Goal: Ask a question: Seek information or help from site administrators or community

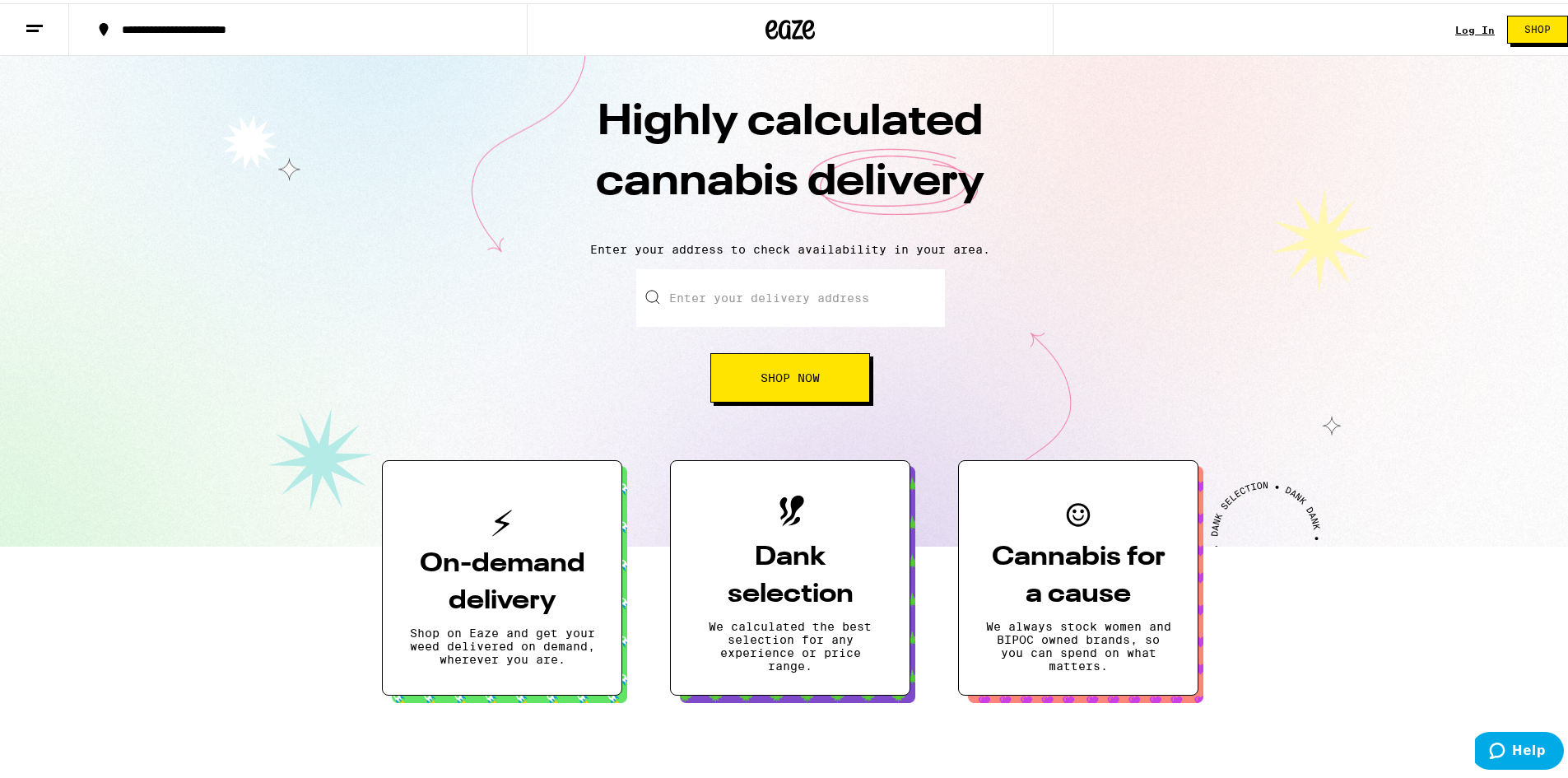
click at [1455, 26] on div "Log In" at bounding box center [1475, 27] width 40 height 11
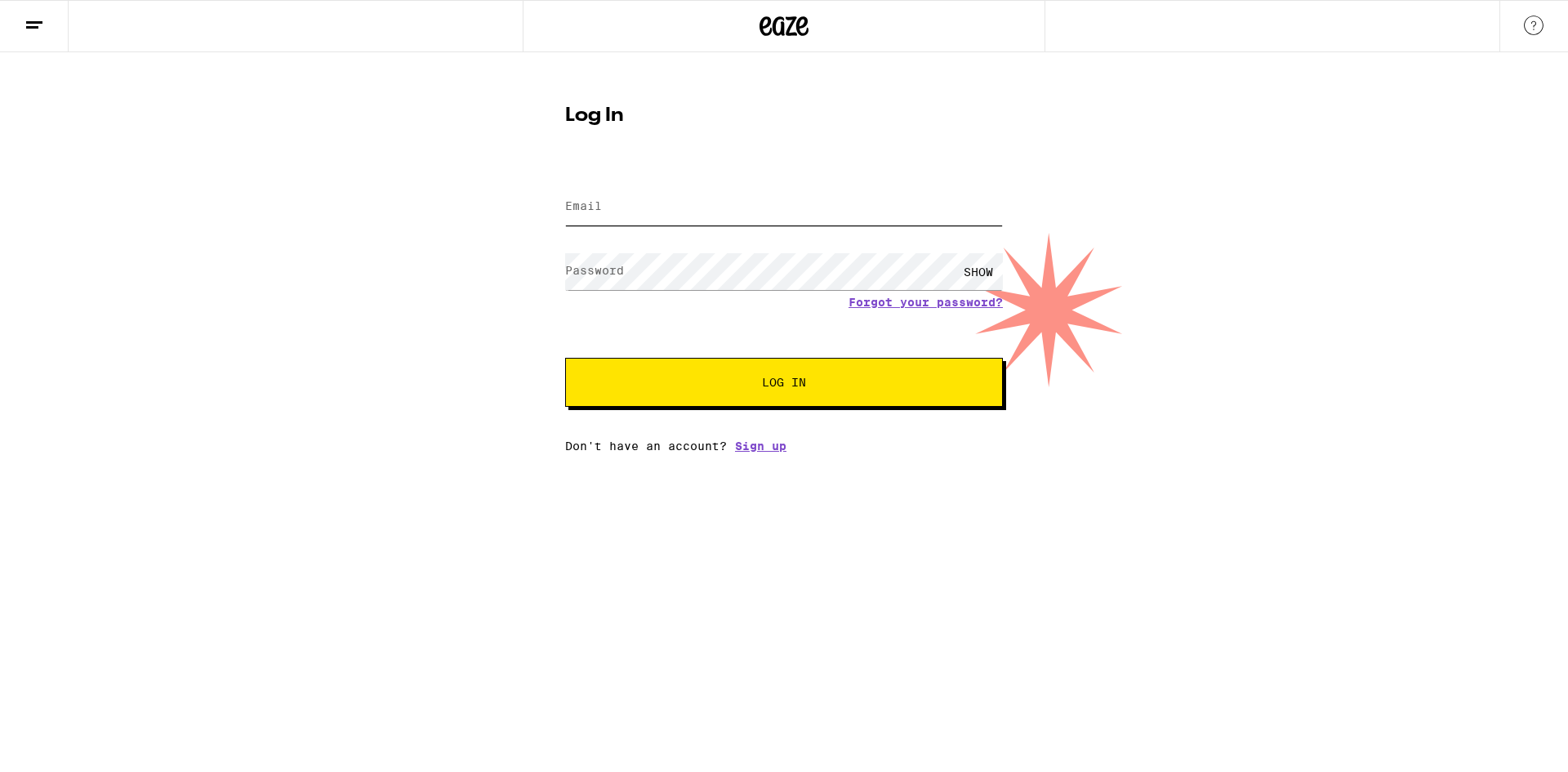
click at [653, 209] on input "Email" at bounding box center [784, 206] width 438 height 36
type input "[EMAIL_ADDRESS][DOMAIN_NAME]"
click at [565, 358] on button "Log In" at bounding box center [784, 383] width 438 height 49
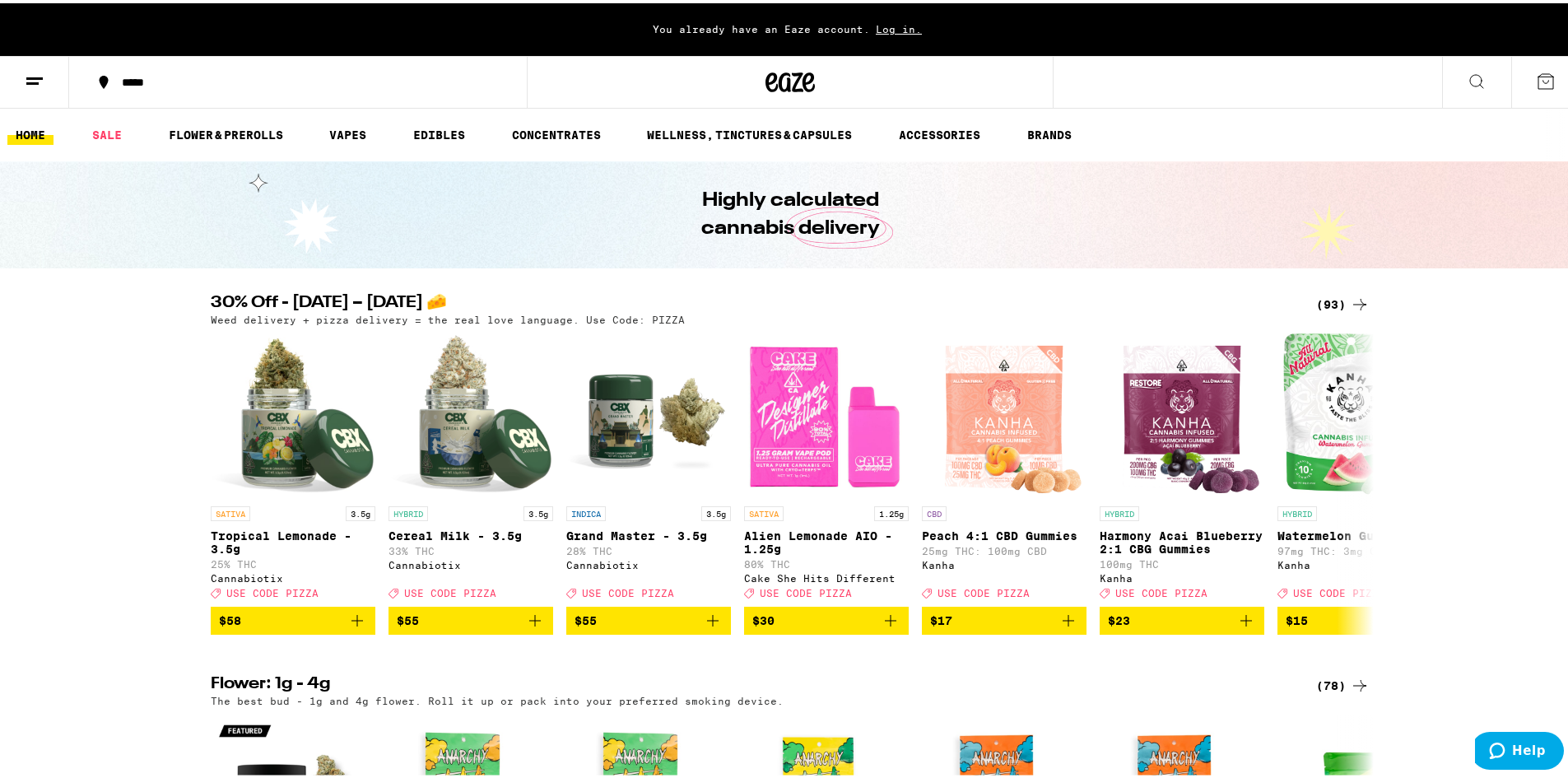
click at [870, 24] on span "Log in." at bounding box center [898, 26] width 58 height 11
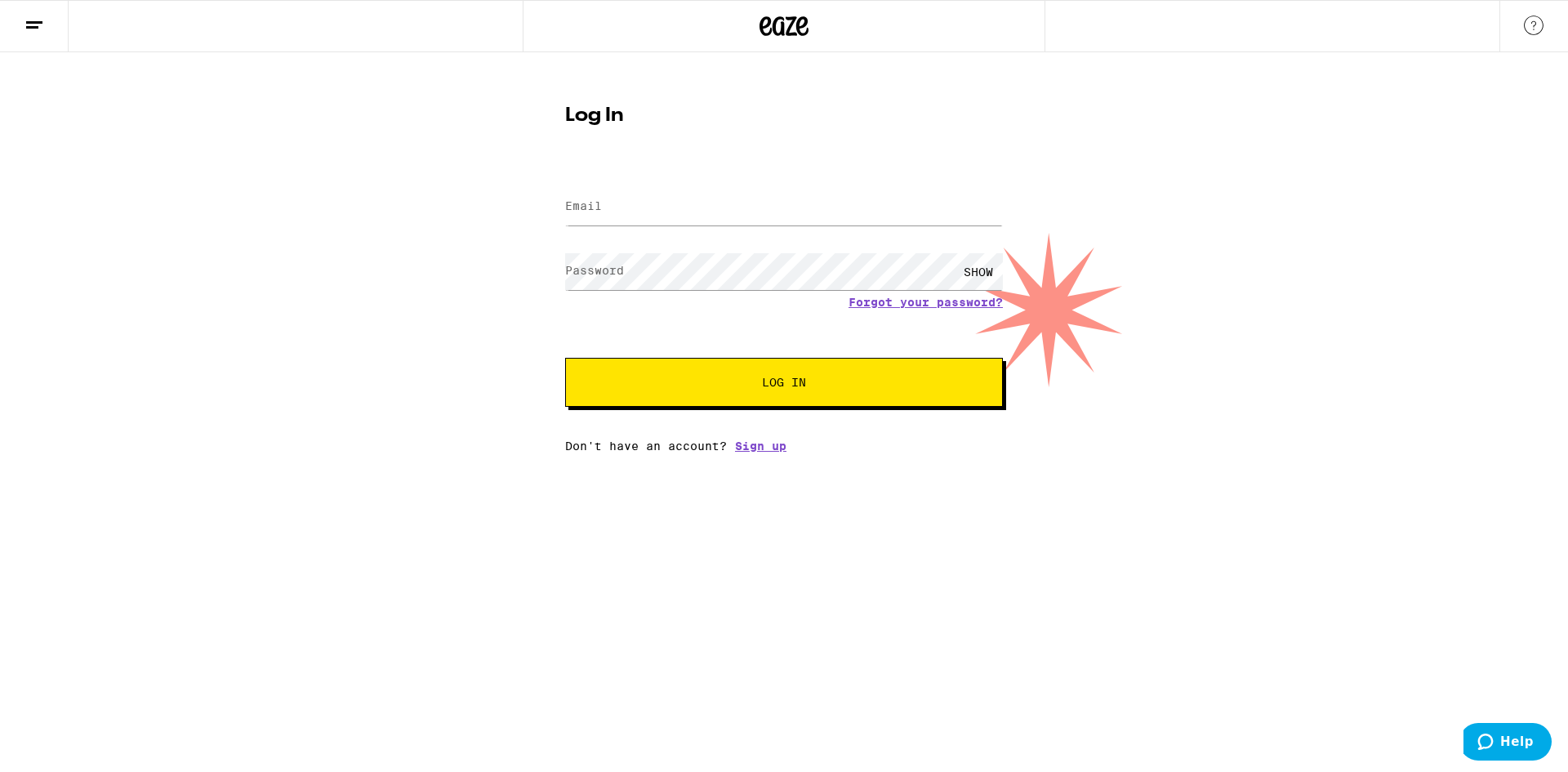
click at [583, 211] on label "Email" at bounding box center [583, 205] width 36 height 13
type input "[EMAIL_ADDRESS][DOMAIN_NAME]"
click at [565, 358] on button "Log In" at bounding box center [784, 383] width 438 height 49
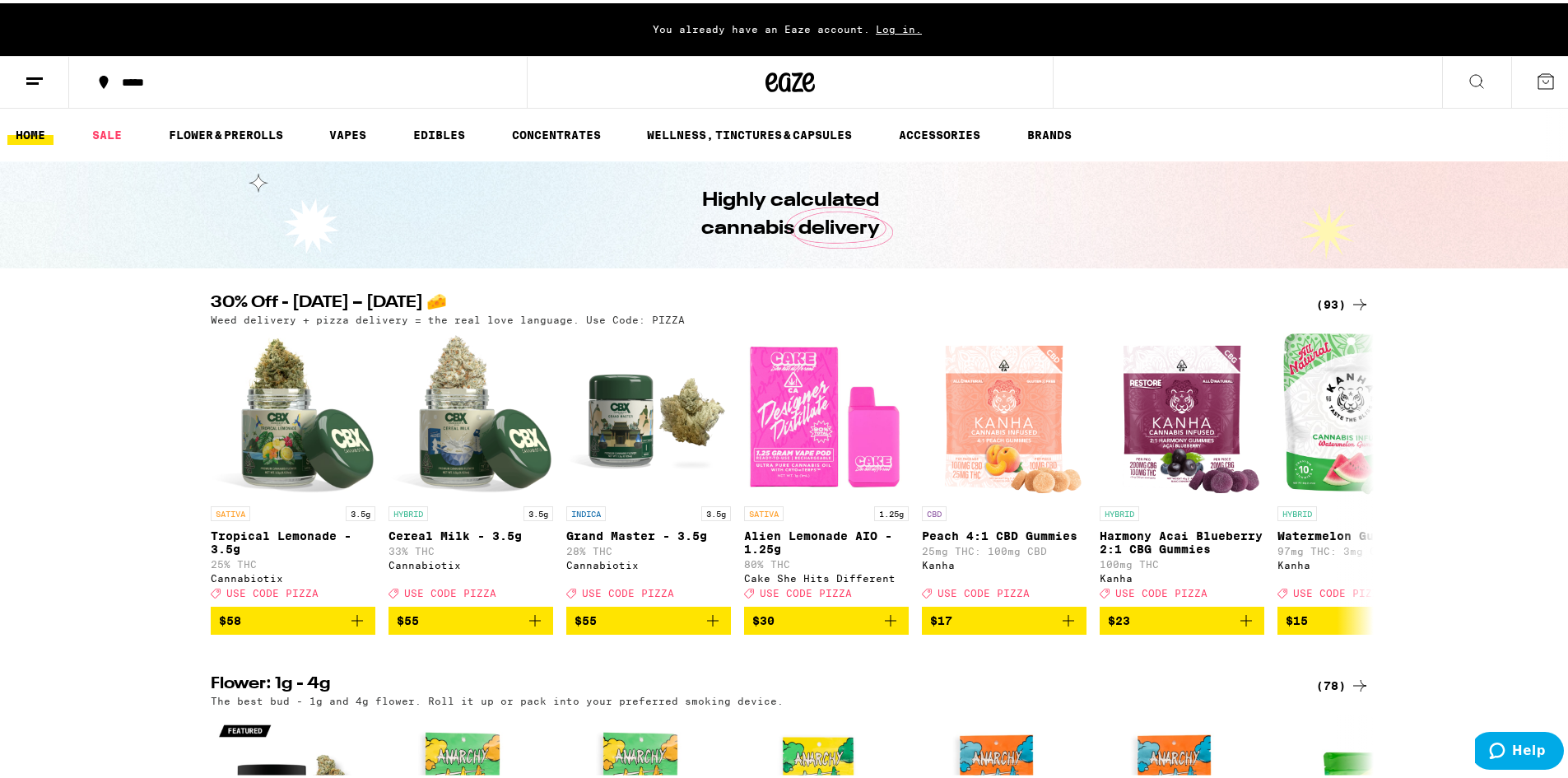
click at [44, 76] on icon at bounding box center [35, 78] width 20 height 20
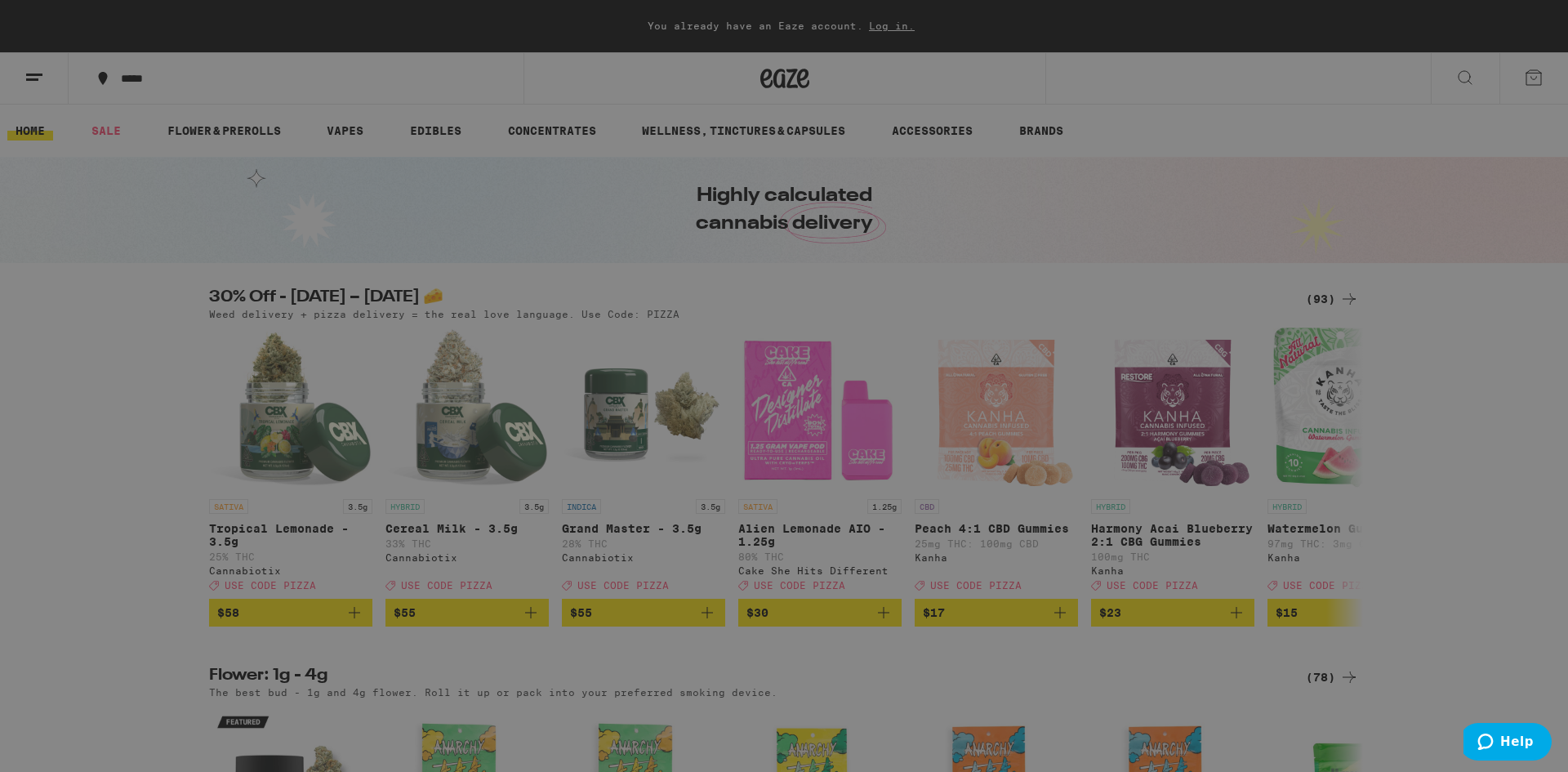
click at [126, 525] on link "Account" at bounding box center [226, 527] width 287 height 20
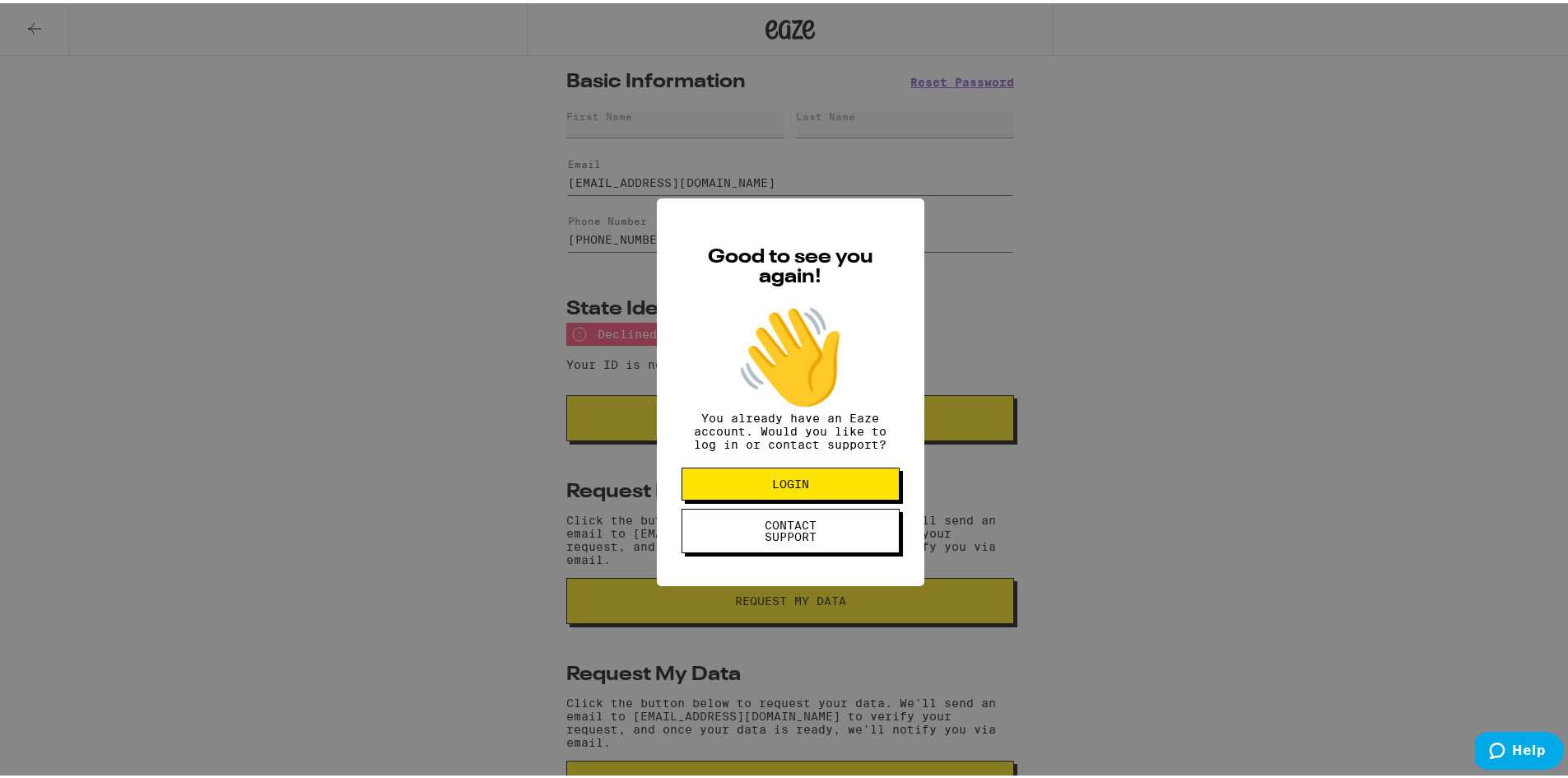
click at [787, 539] on span "CONTACT SUPPORT" at bounding box center [790, 527] width 84 height 23
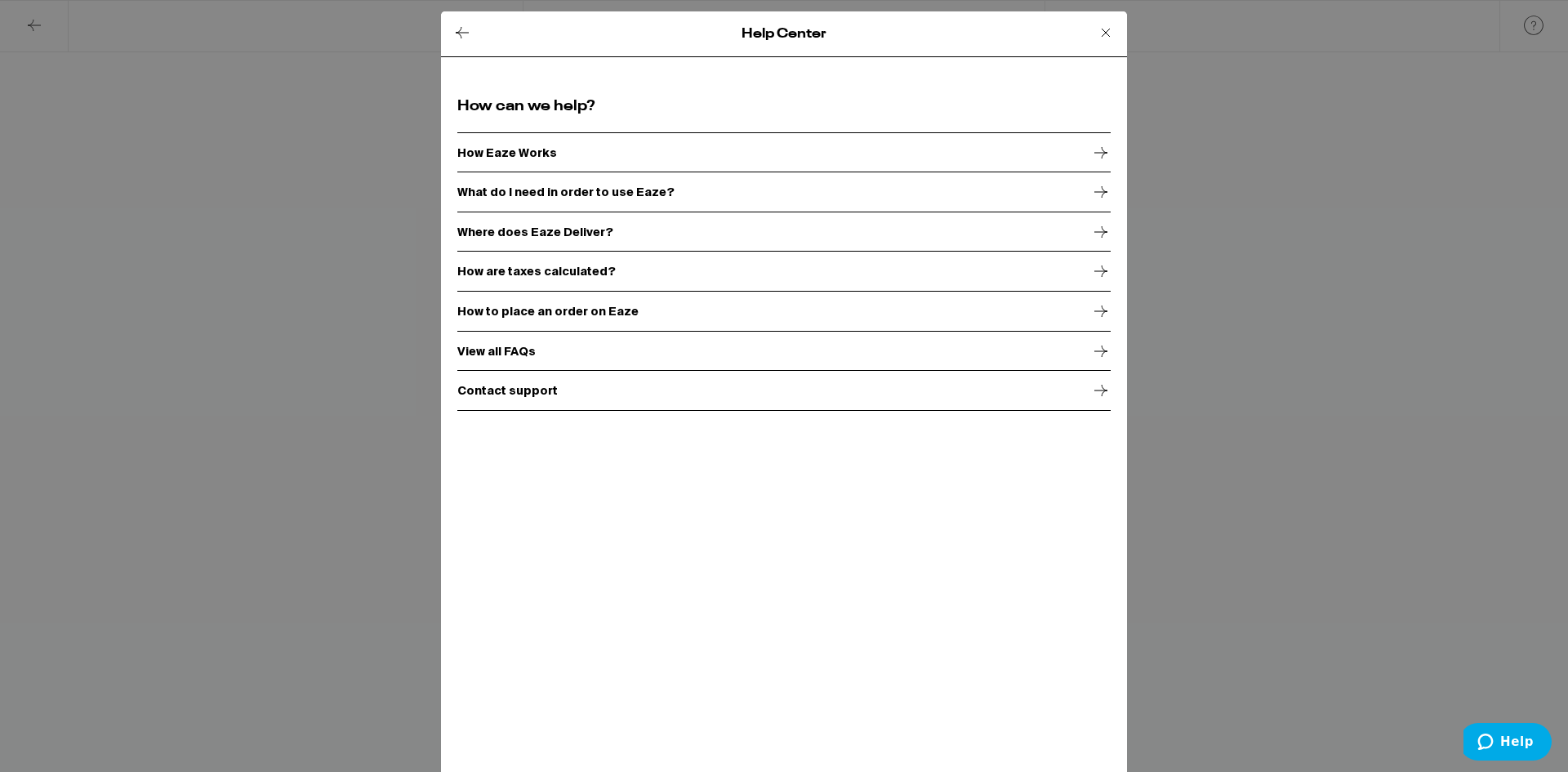
click at [1099, 35] on icon at bounding box center [1105, 33] width 20 height 20
